Goal: Information Seeking & Learning: Learn about a topic

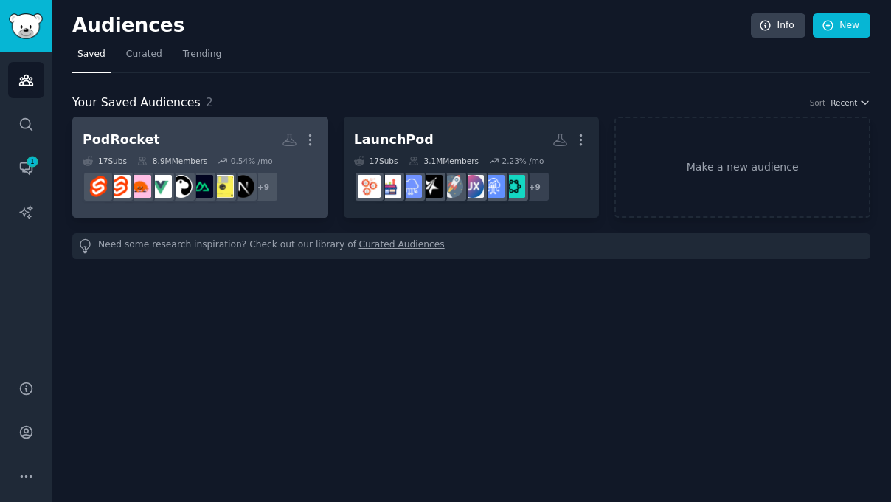
click at [190, 127] on h2 "PodRocket More" at bounding box center [200, 140] width 235 height 26
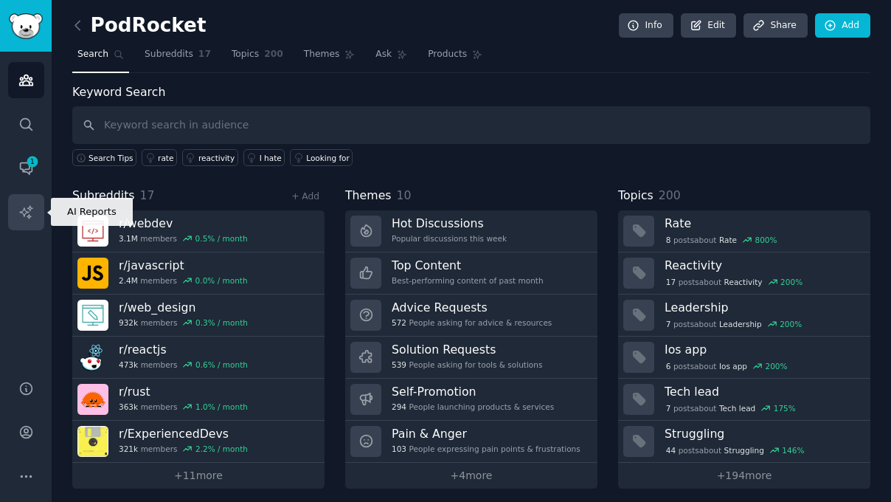
click at [24, 213] on icon "Sidebar" at bounding box center [25, 211] width 15 height 15
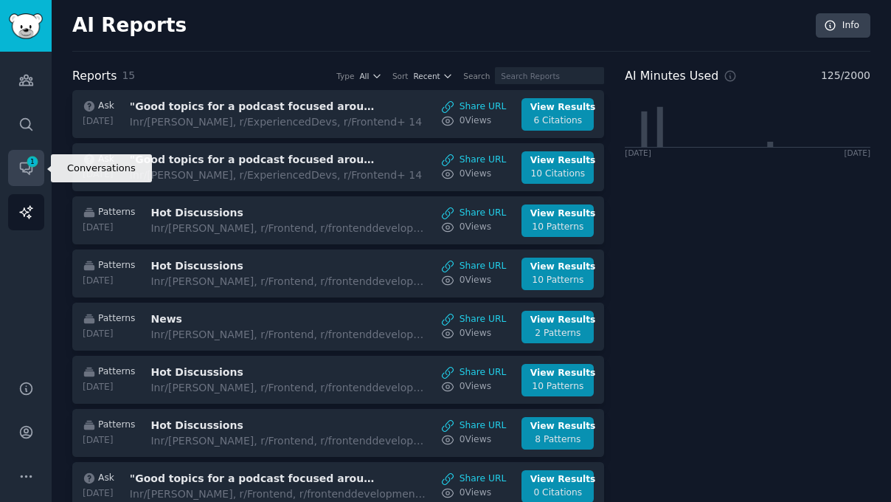
click at [15, 170] on link "Conversations 1" at bounding box center [26, 168] width 36 height 36
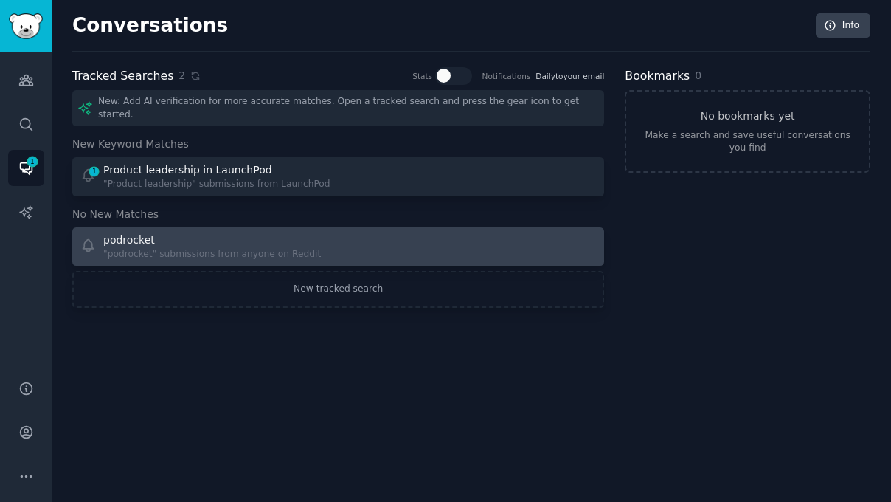
click at [180, 248] on div ""podrocket" submissions from anyone on Reddit" at bounding box center [212, 254] width 218 height 13
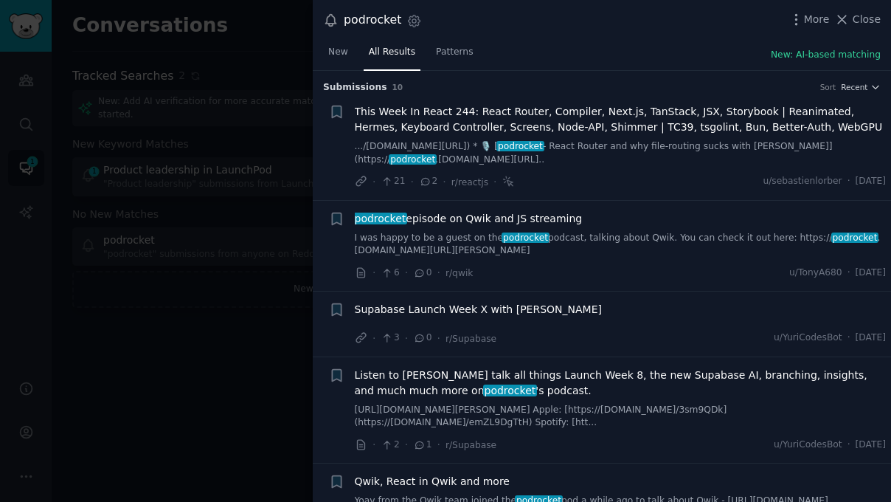
click at [222, 275] on div at bounding box center [445, 251] width 891 height 502
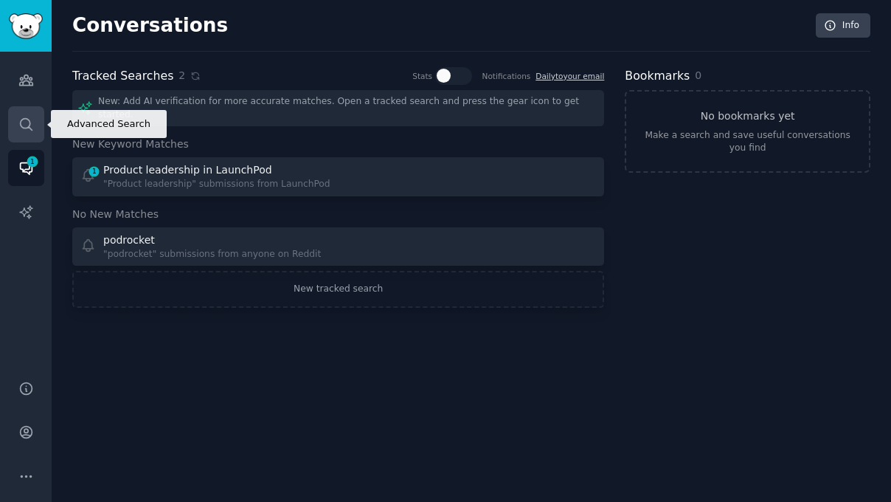
click at [31, 118] on icon "Sidebar" at bounding box center [25, 124] width 15 height 15
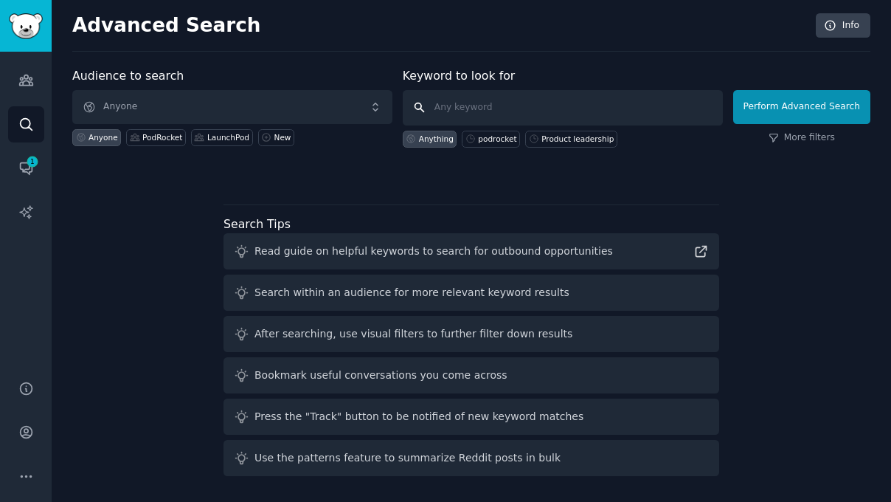
click at [479, 112] on input "text" at bounding box center [563, 107] width 320 height 35
type input "podrocket"
click button "Perform Advanced Search" at bounding box center [801, 107] width 137 height 34
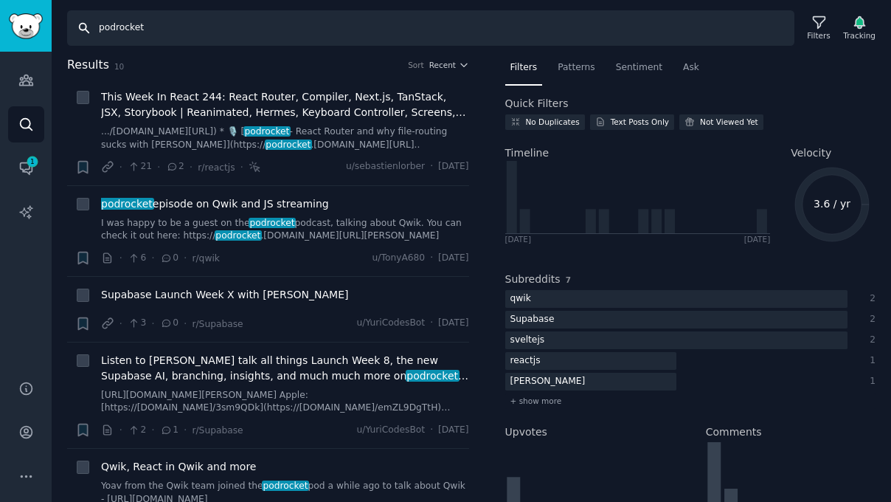
click at [153, 22] on input "podrocket" at bounding box center [431, 27] width 728 height 35
click at [187, 117] on span "This Week In React 244: React Router, Compiler, Next.js, TanStack, JSX, Storybo…" at bounding box center [285, 104] width 368 height 31
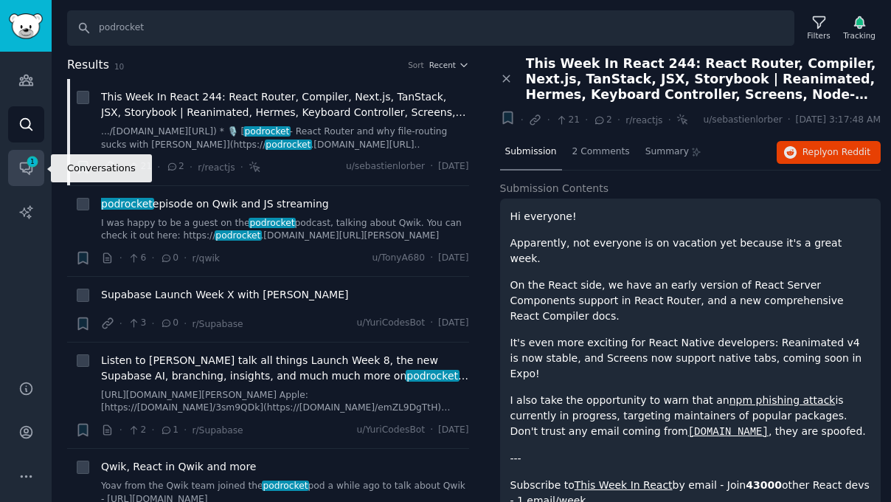
click at [33, 162] on span "1" at bounding box center [32, 161] width 13 height 10
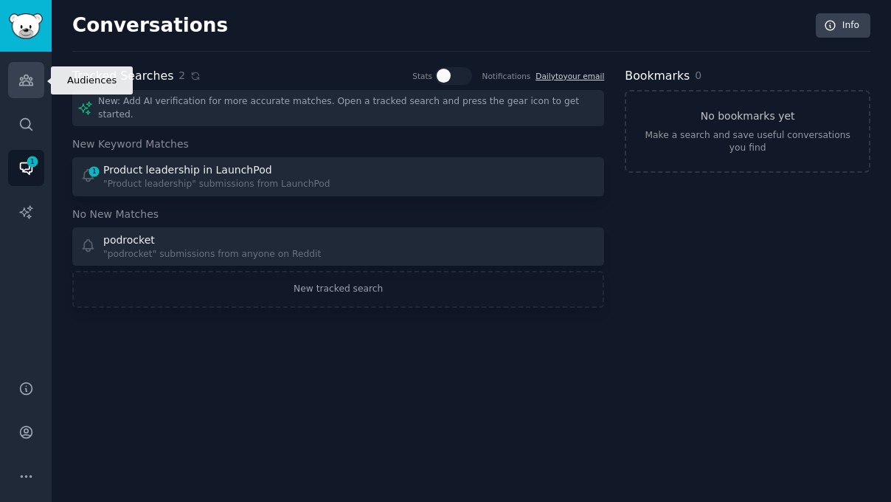
click at [33, 75] on link "Audiences" at bounding box center [26, 80] width 36 height 36
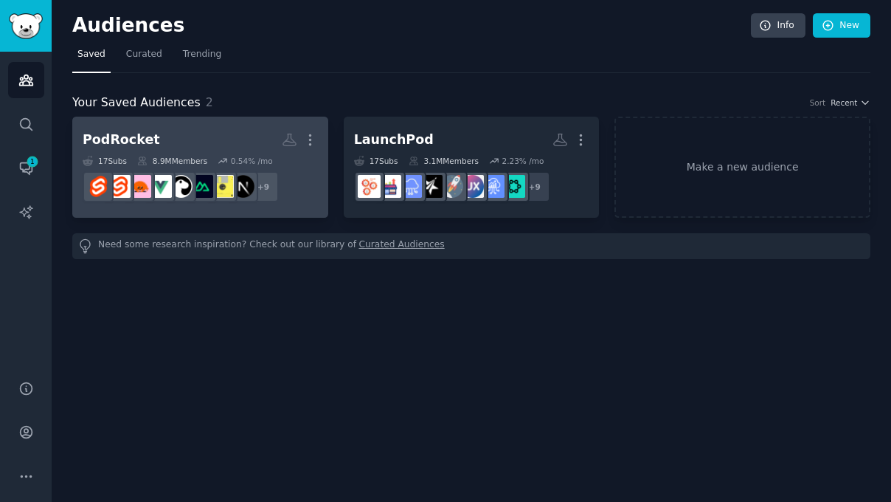
click at [197, 138] on h2 "PodRocket More" at bounding box center [200, 140] width 235 height 26
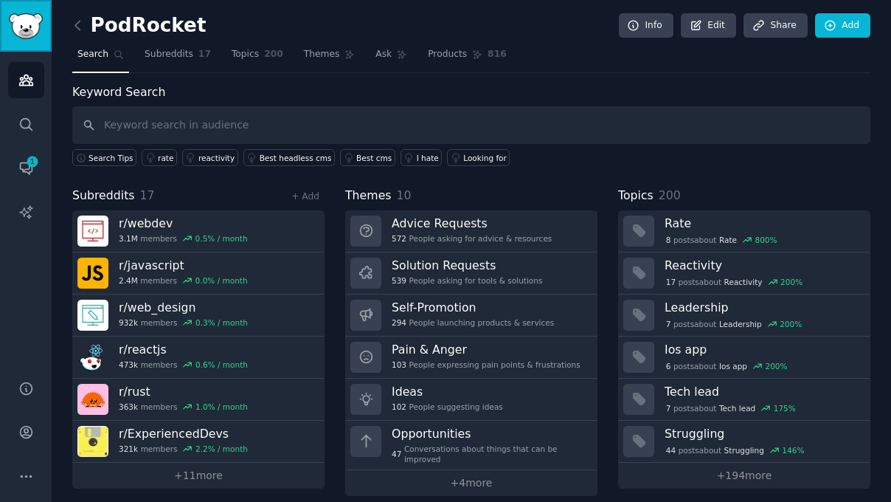
click at [32, 35] on img "Sidebar" at bounding box center [26, 26] width 34 height 26
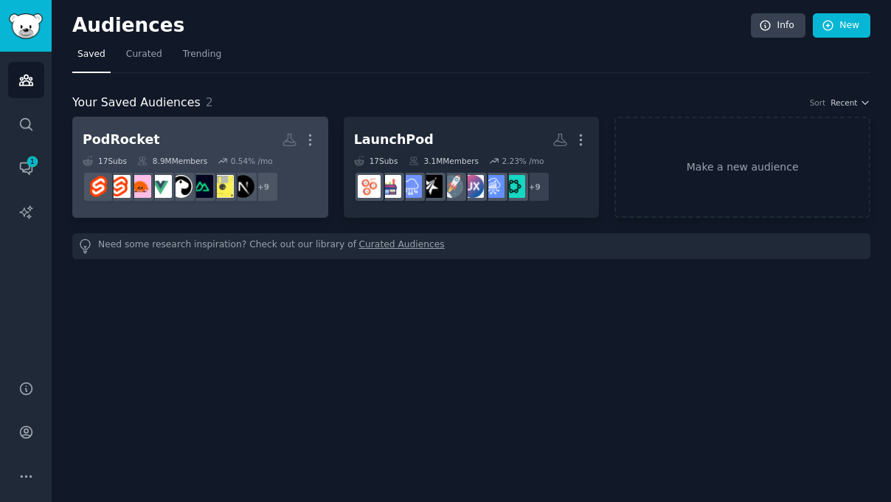
click at [238, 134] on h2 "PodRocket More" at bounding box center [200, 140] width 235 height 26
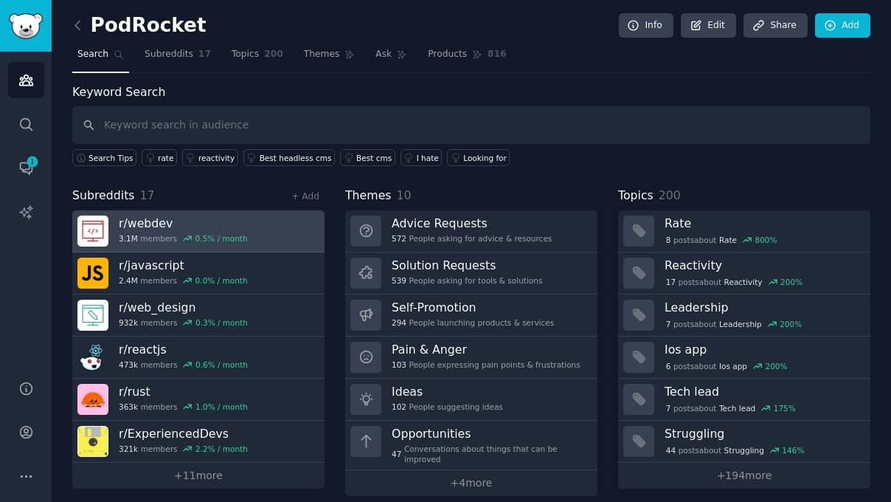
click at [138, 222] on h3 "r/ webdev" at bounding box center [183, 222] width 129 height 15
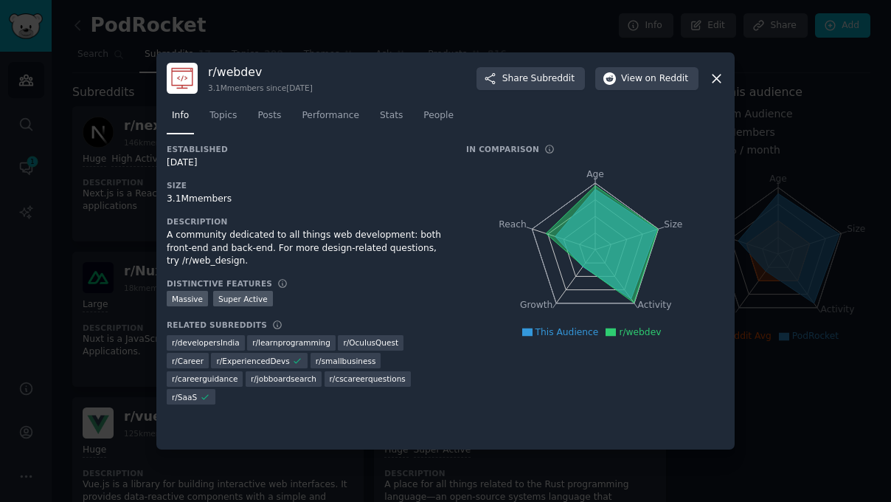
click at [241, 70] on h3 "r/ webdev" at bounding box center [260, 71] width 105 height 15
click at [182, 72] on img at bounding box center [182, 78] width 31 height 31
click at [617, 74] on icon "button" at bounding box center [610, 78] width 13 height 13
